Goal: Information Seeking & Learning: Understand process/instructions

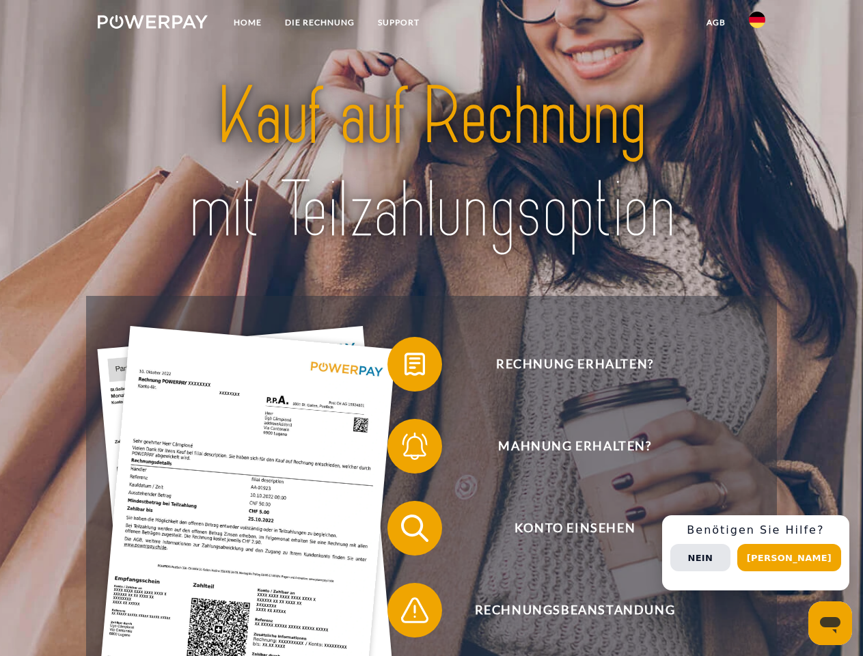
click at [152, 24] on img at bounding box center [153, 22] width 110 height 14
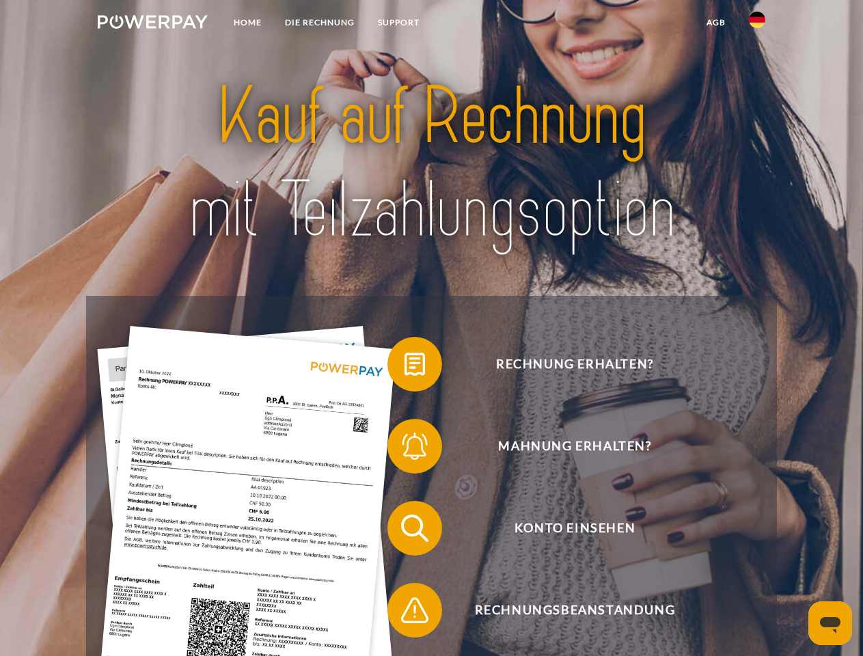
click at [757, 24] on img at bounding box center [757, 20] width 16 height 16
click at [715, 23] on link "agb" at bounding box center [716, 22] width 42 height 25
click at [404, 367] on span at bounding box center [394, 364] width 68 height 68
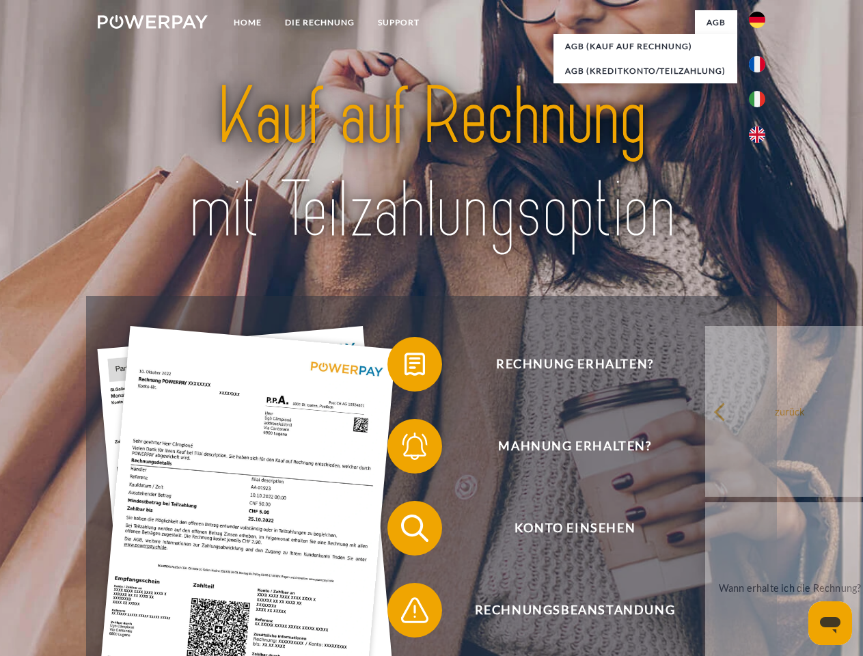
click at [404, 449] on span at bounding box center [394, 446] width 68 height 68
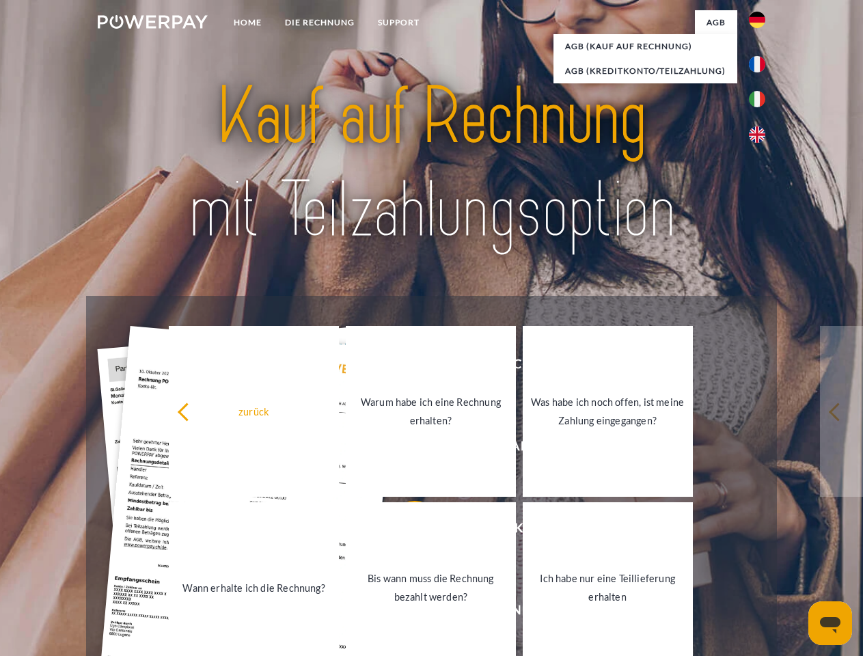
click at [404, 531] on link "Bis wann muss die Rechnung bezahlt werden?" at bounding box center [431, 587] width 170 height 171
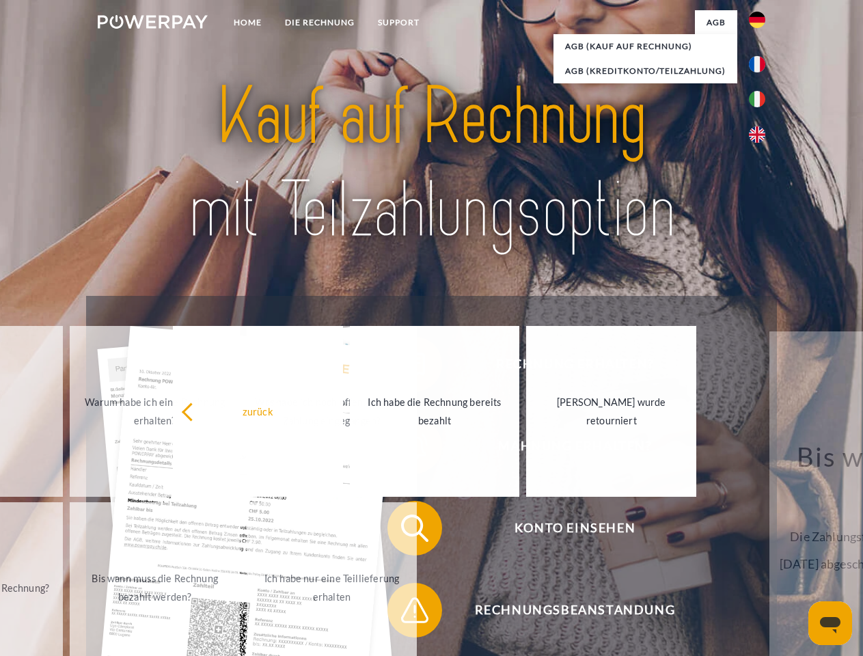
click at [404, 613] on span at bounding box center [394, 610] width 68 height 68
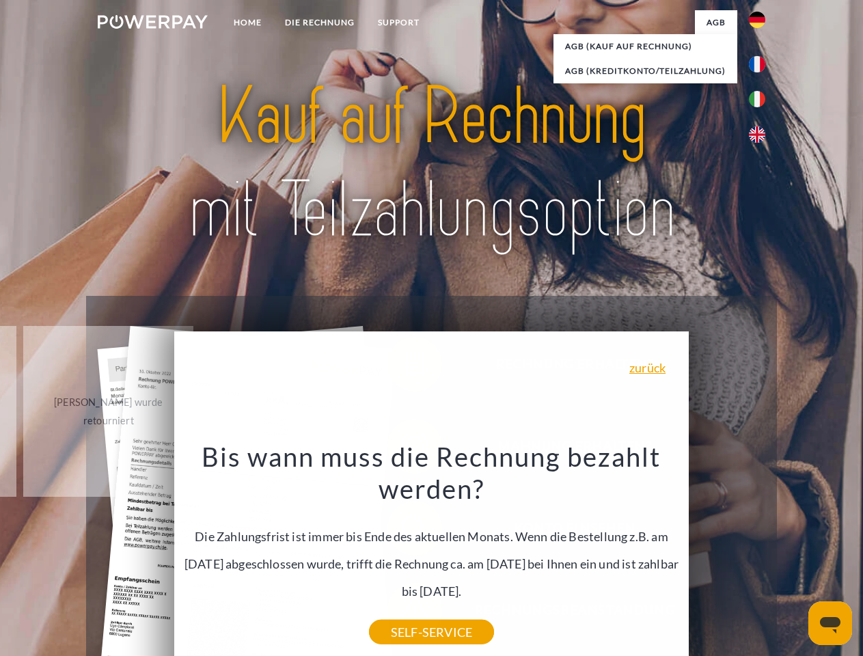
click at [760, 553] on div "Rechnung erhalten? Mahnung erhalten? Konto einsehen" at bounding box center [431, 569] width 690 height 547
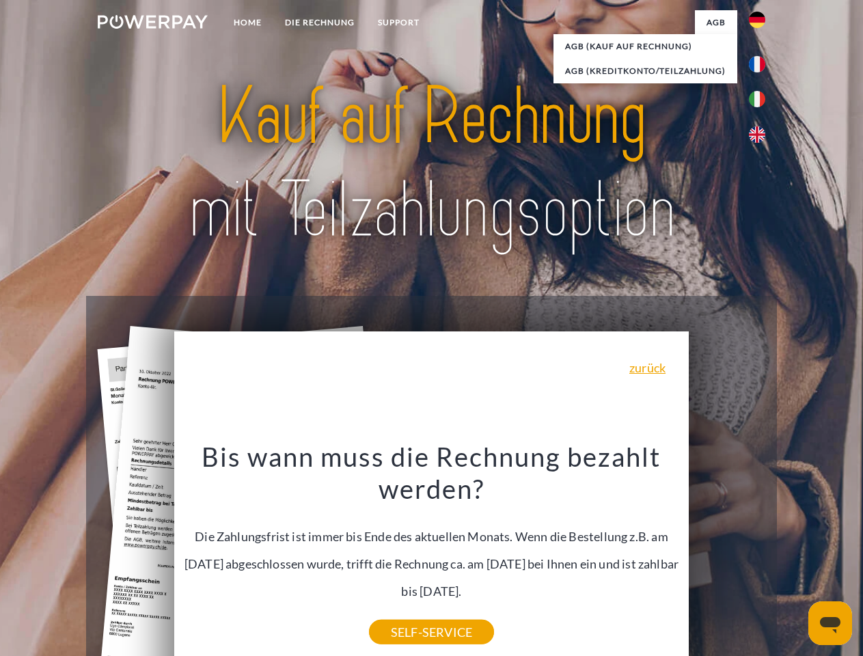
click at [727, 555] on span "Konto einsehen" at bounding box center [574, 528] width 335 height 55
click at [794, 558] on header "Home DIE RECHNUNG SUPPORT" at bounding box center [431, 472] width 863 height 944
